Goal: Transaction & Acquisition: Purchase product/service

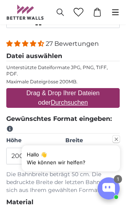
scroll to position [118, 0]
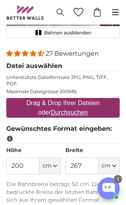
click at [94, 101] on label "Drag & Drop Ihrer Dateien oder Durchsuchen" at bounding box center [63, 107] width 114 height 25
click at [94, 100] on input "Drag & Drop Ihrer Dateien oder Durchsuchen" at bounding box center [63, 99] width 114 height 2
type input "**********"
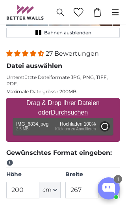
type input "272"
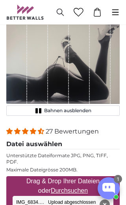
scroll to position [0, 0]
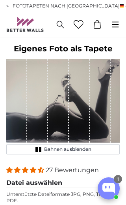
click at [84, 151] on span "Bahnen ausblenden" at bounding box center [67, 149] width 47 height 6
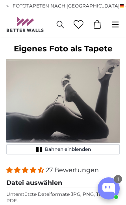
click at [95, 148] on button "Bahnen einblenden" at bounding box center [63, 149] width 114 height 10
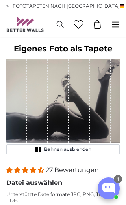
click at [101, 149] on button "Bahnen ausblenden" at bounding box center [63, 149] width 114 height 10
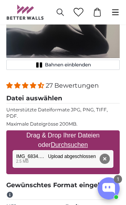
scroll to position [113, 0]
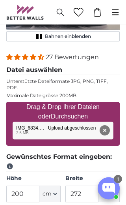
click at [56, 192] on icon "button" at bounding box center [55, 194] width 4 height 4
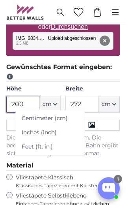
click at [22, 101] on input "200" at bounding box center [22, 104] width 33 height 17
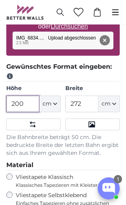
scroll to position [202, 0]
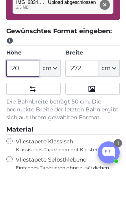
type input "2"
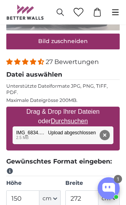
scroll to position [116, 0]
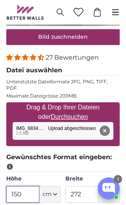
click at [30, 186] on input "150" at bounding box center [22, 194] width 33 height 17
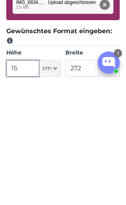
type input "1"
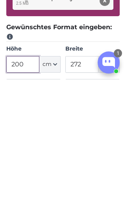
type input "200"
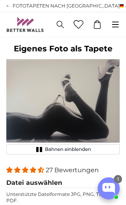
click at [91, 150] on span "Bahnen einblenden" at bounding box center [68, 149] width 46 height 6
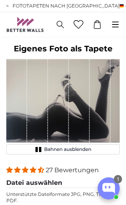
click at [109, 151] on button "Bahnen ausblenden" at bounding box center [63, 149] width 114 height 10
